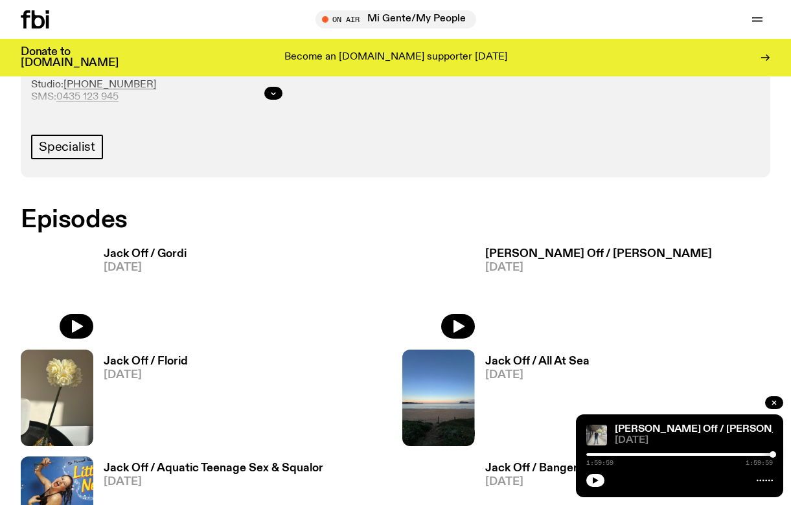
scroll to position [632, 0]
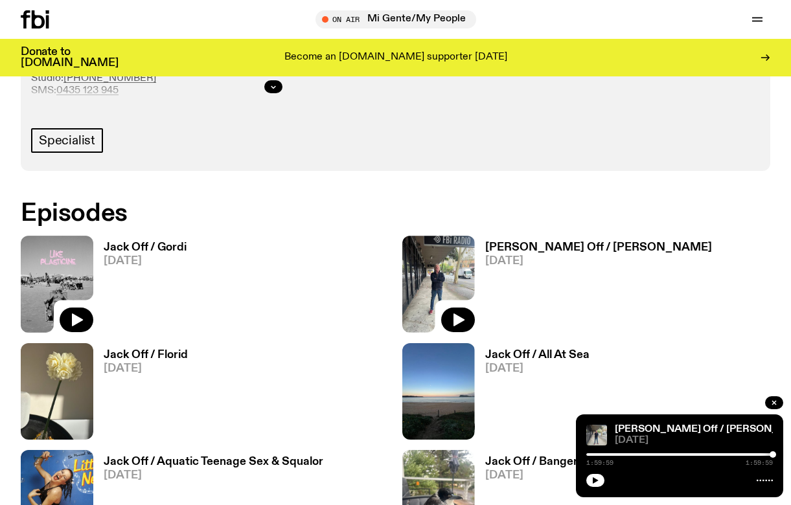
click at [51, 267] on img at bounding box center [57, 284] width 73 height 96
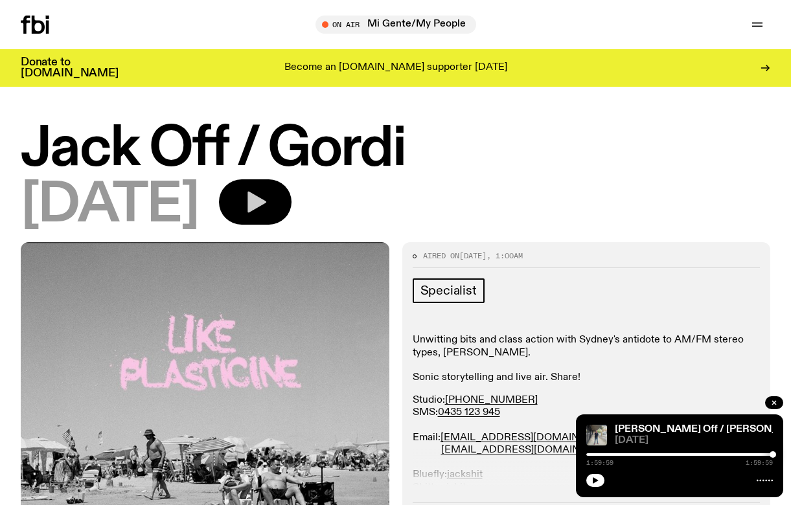
click at [266, 202] on icon "button" at bounding box center [256, 202] width 19 height 21
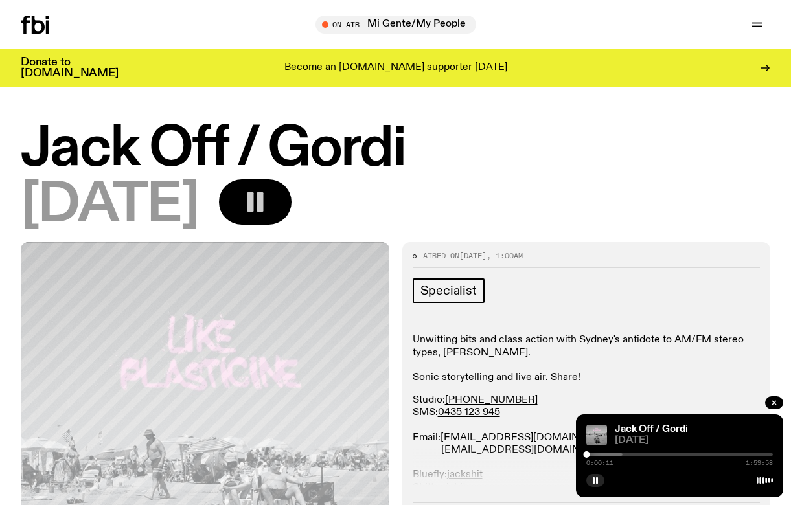
click at [263, 194] on rect "button" at bounding box center [259, 201] width 6 height 19
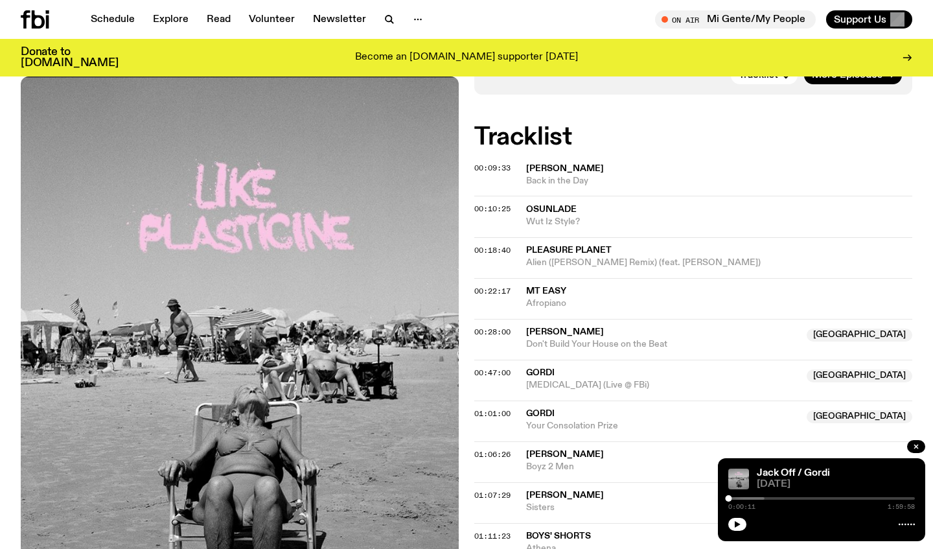
scroll to position [444, 0]
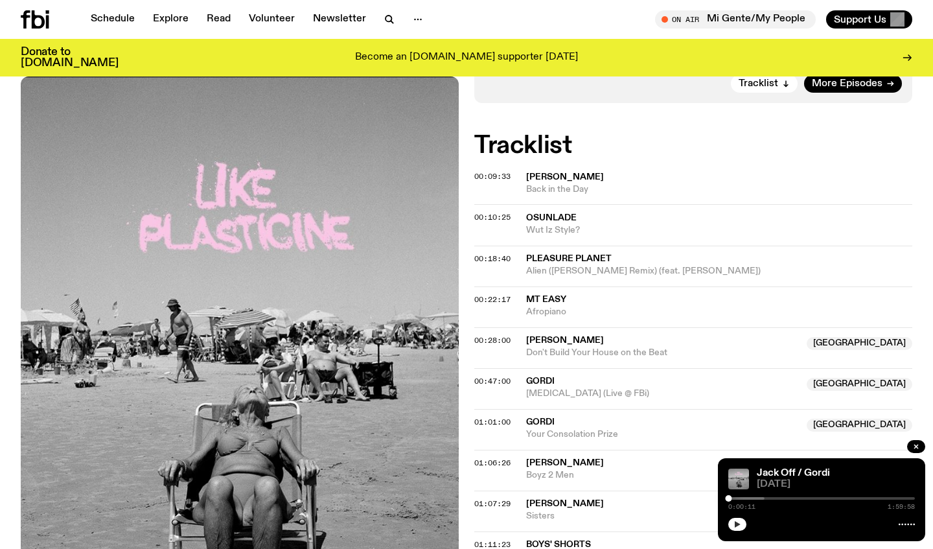
click at [734, 504] on icon "button" at bounding box center [737, 524] width 8 height 8
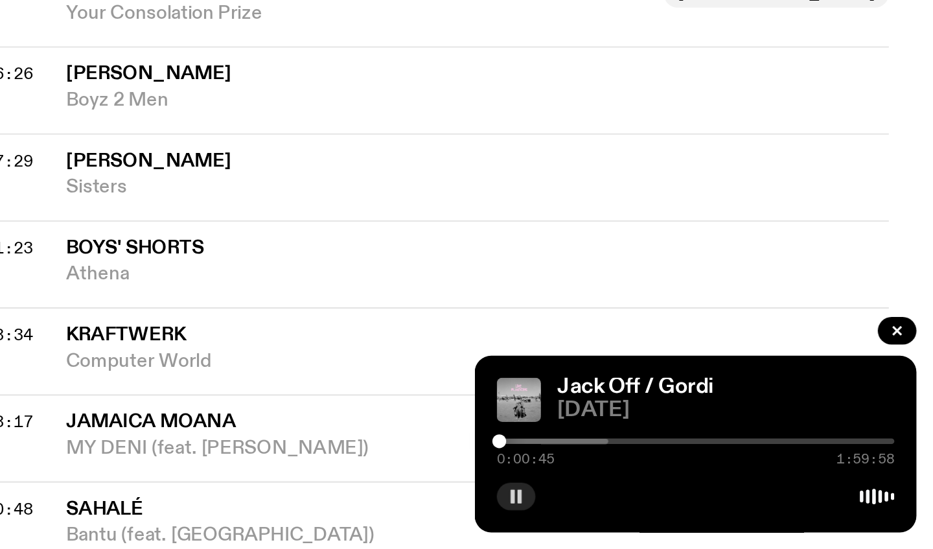
scroll to position [581, 0]
click at [594, 497] on div at bounding box center [687, 498] width 187 height 3
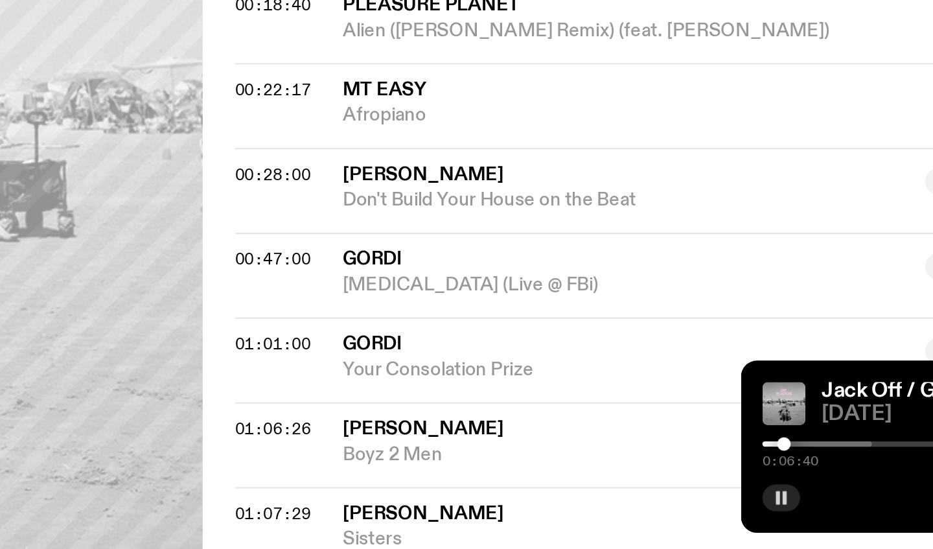
scroll to position [416, 0]
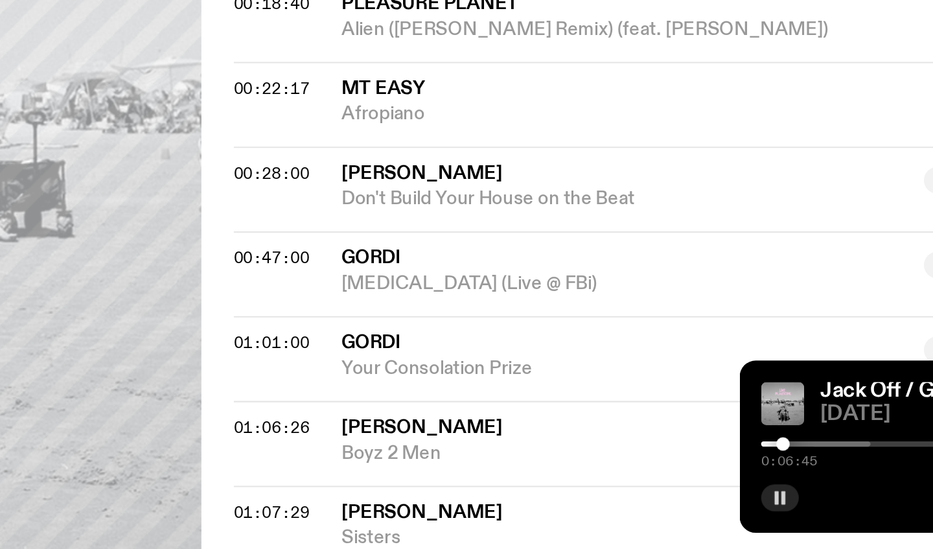
drag, startPoint x: 389, startPoint y: 178, endPoint x: 374, endPoint y: 212, distance: 37.4
click at [718, 458] on div "[PERSON_NAME] Off / Gordi [DATE] 0:06:45 1:59:58" at bounding box center [821, 499] width 207 height 83
click at [552, 497] on div at bounding box center [645, 498] width 187 height 3
click at [548, 497] on div at bounding box center [641, 498] width 187 height 3
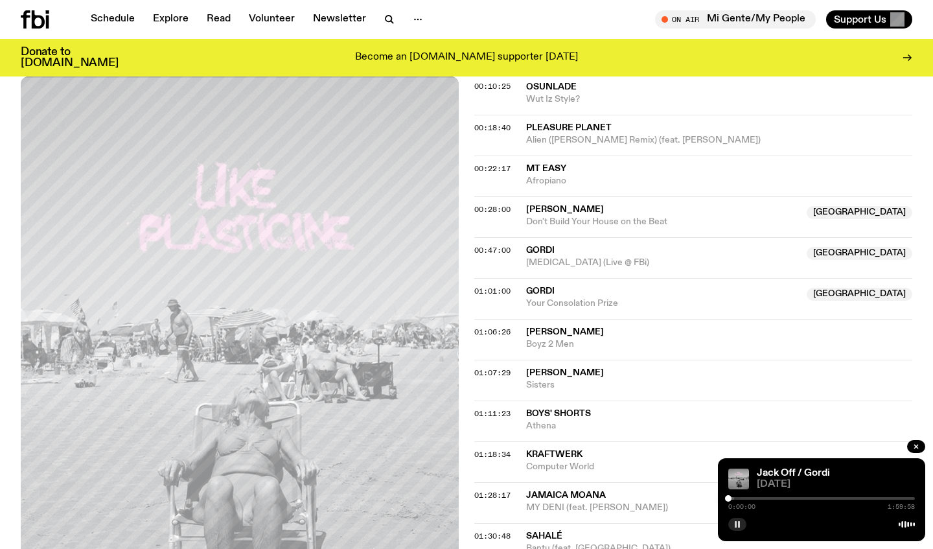
click at [727, 501] on div "[PERSON_NAME] Off / Gordi [DATE] 0:00:00 1:59:58" at bounding box center [821, 499] width 207 height 83
click at [729, 499] on div at bounding box center [729, 498] width 6 height 6
click at [734, 498] on div at bounding box center [689, 498] width 187 height 3
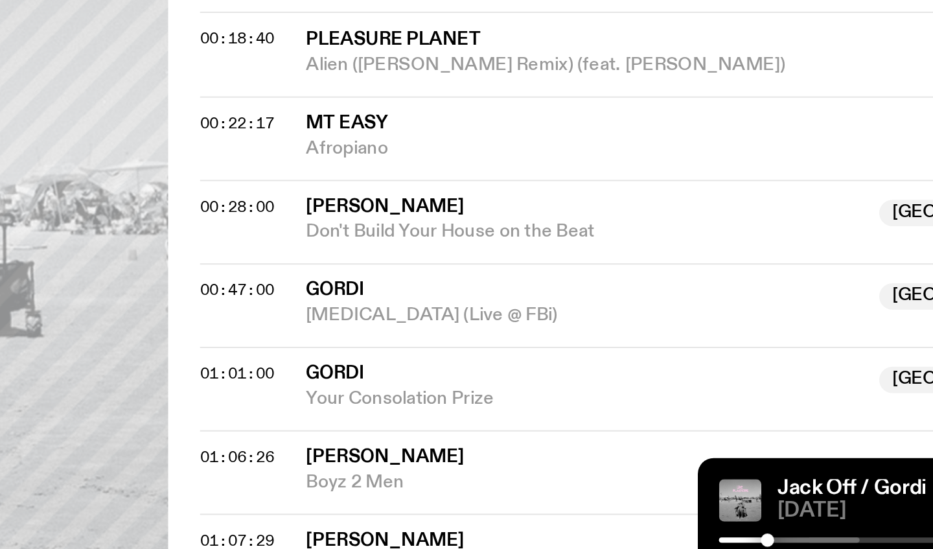
scroll to position [465, 0]
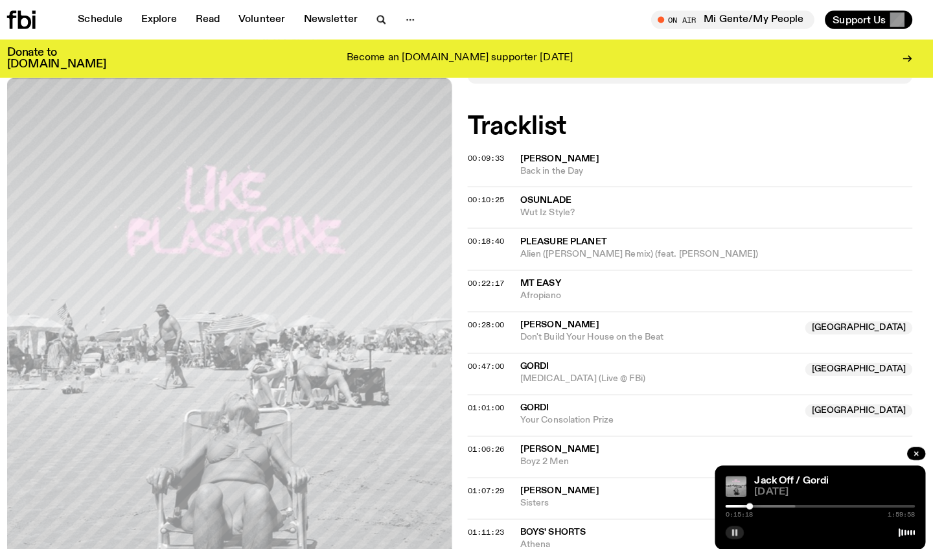
click at [744, 497] on div at bounding box center [703, 498] width 187 height 3
click at [756, 497] on div at bounding box center [707, 498] width 187 height 3
click at [765, 497] on div at bounding box center [768, 498] width 6 height 6
click at [765, 495] on div at bounding box center [768, 498] width 6 height 6
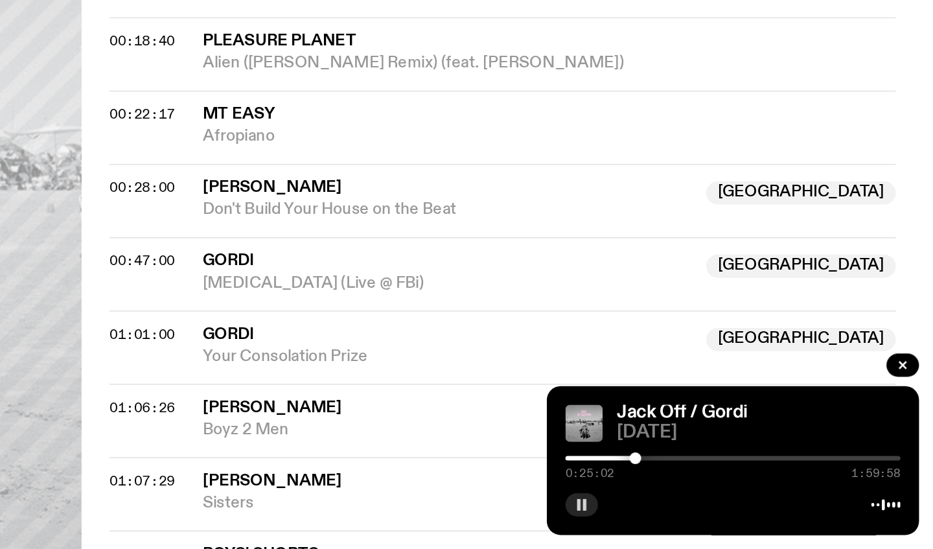
scroll to position [437, 0]
click at [635, 497] on div at bounding box center [728, 498] width 187 height 3
click at [639, 497] on div at bounding box center [732, 498] width 187 height 3
click at [649, 497] on div at bounding box center [742, 498] width 187 height 3
click at [790, 440] on button "button" at bounding box center [916, 446] width 18 height 13
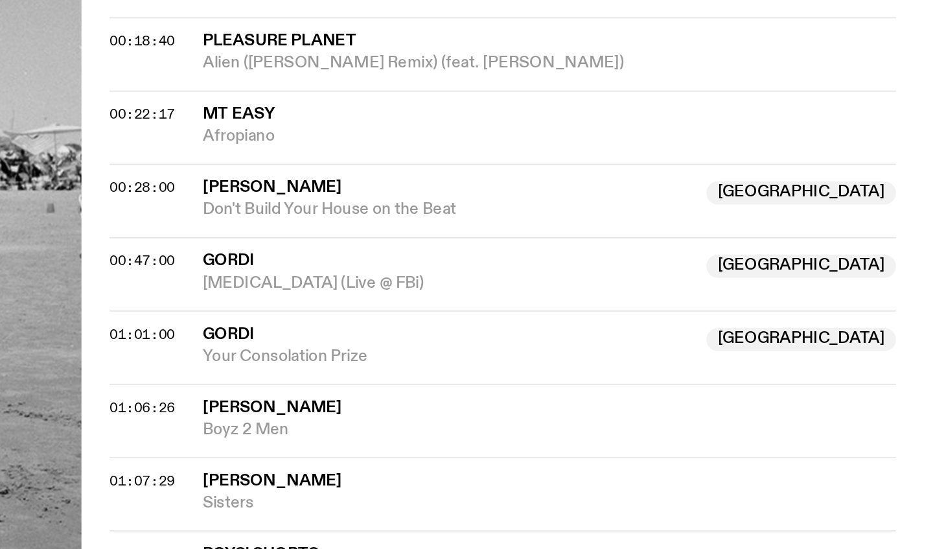
scroll to position [556, 0]
